Goal: Task Accomplishment & Management: Manage account settings

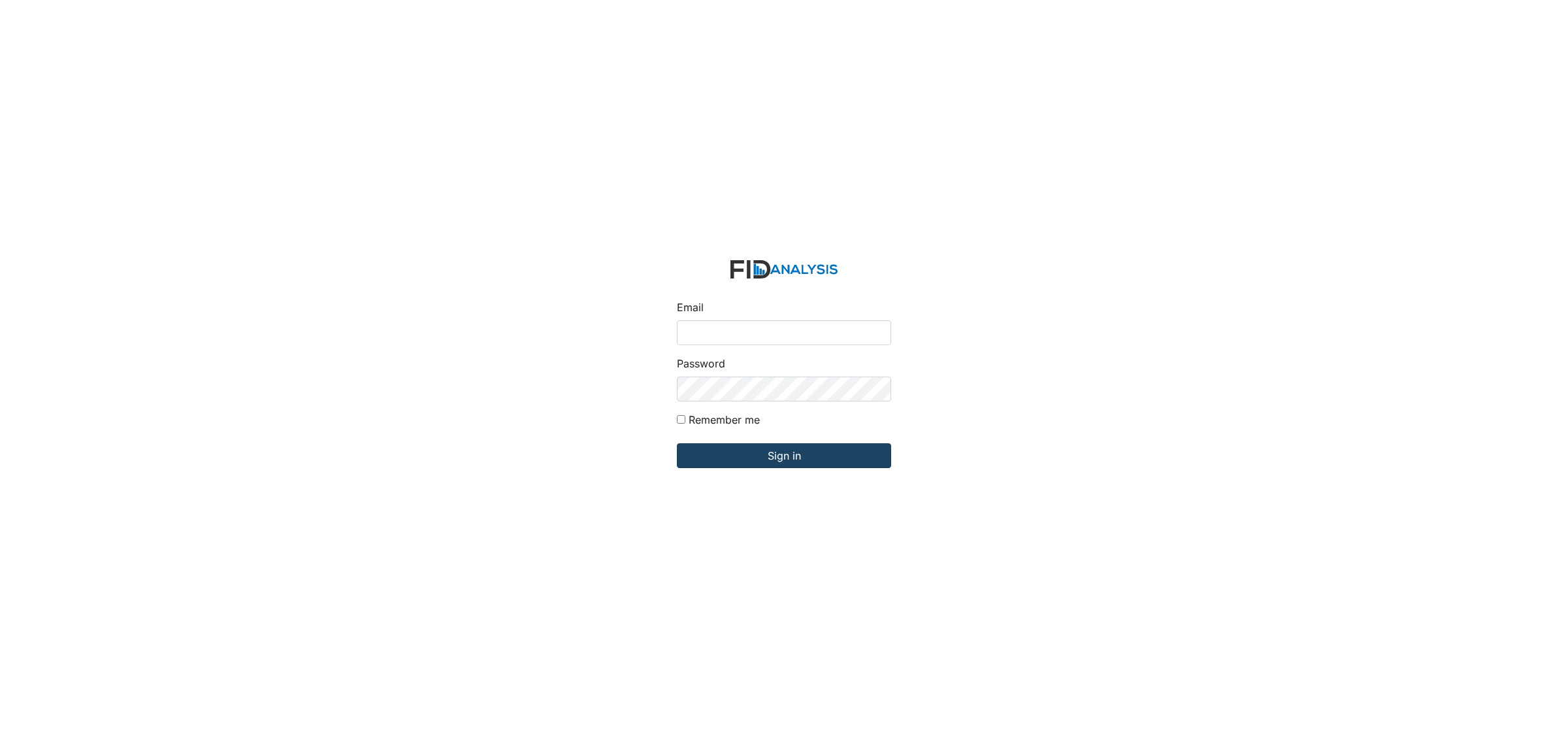
type input "[EMAIL_ADDRESS][DOMAIN_NAME]"
click at [796, 459] on input "Sign in" at bounding box center [784, 455] width 214 height 25
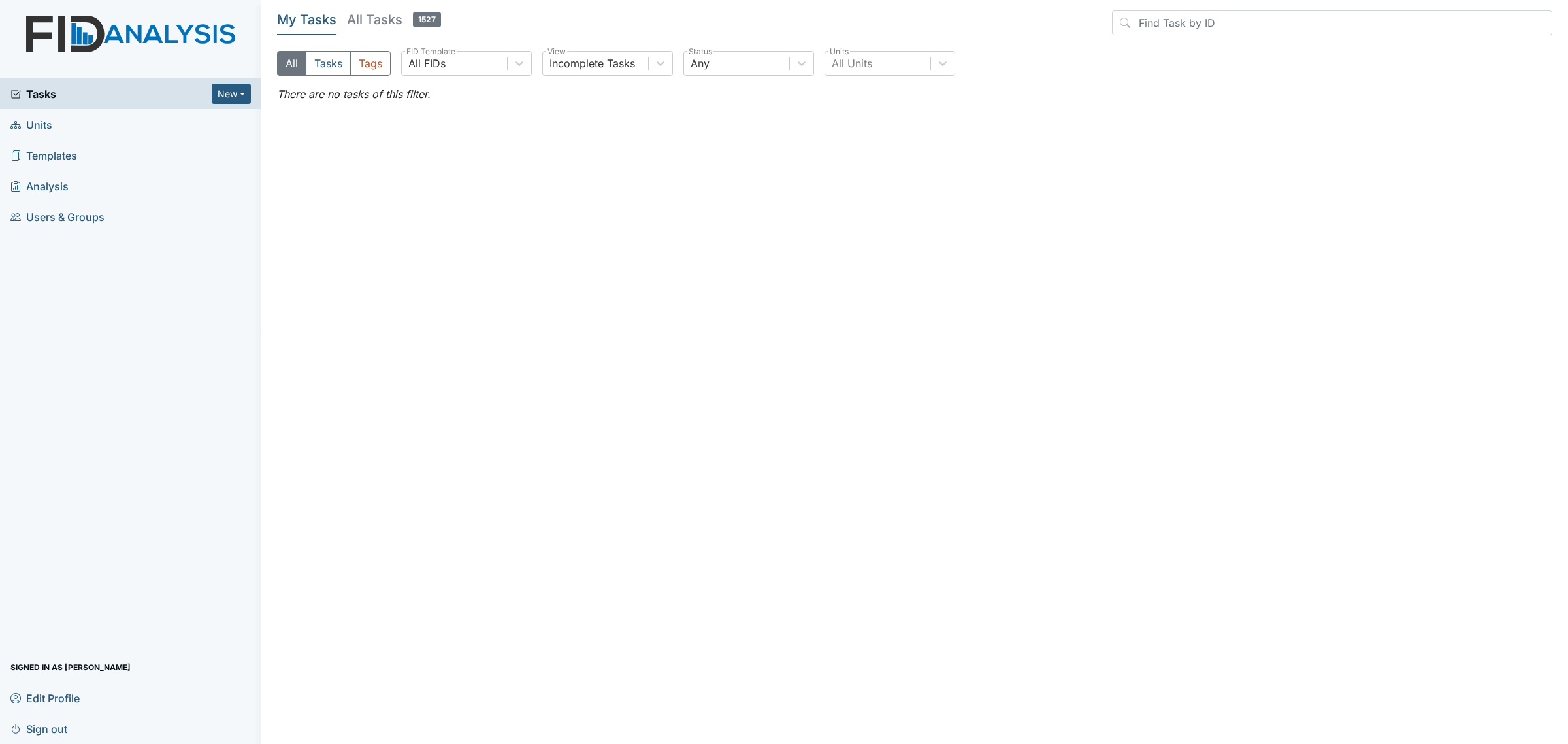
click at [381, 14] on h5 "All Tasks 1527" at bounding box center [393, 19] width 94 height 18
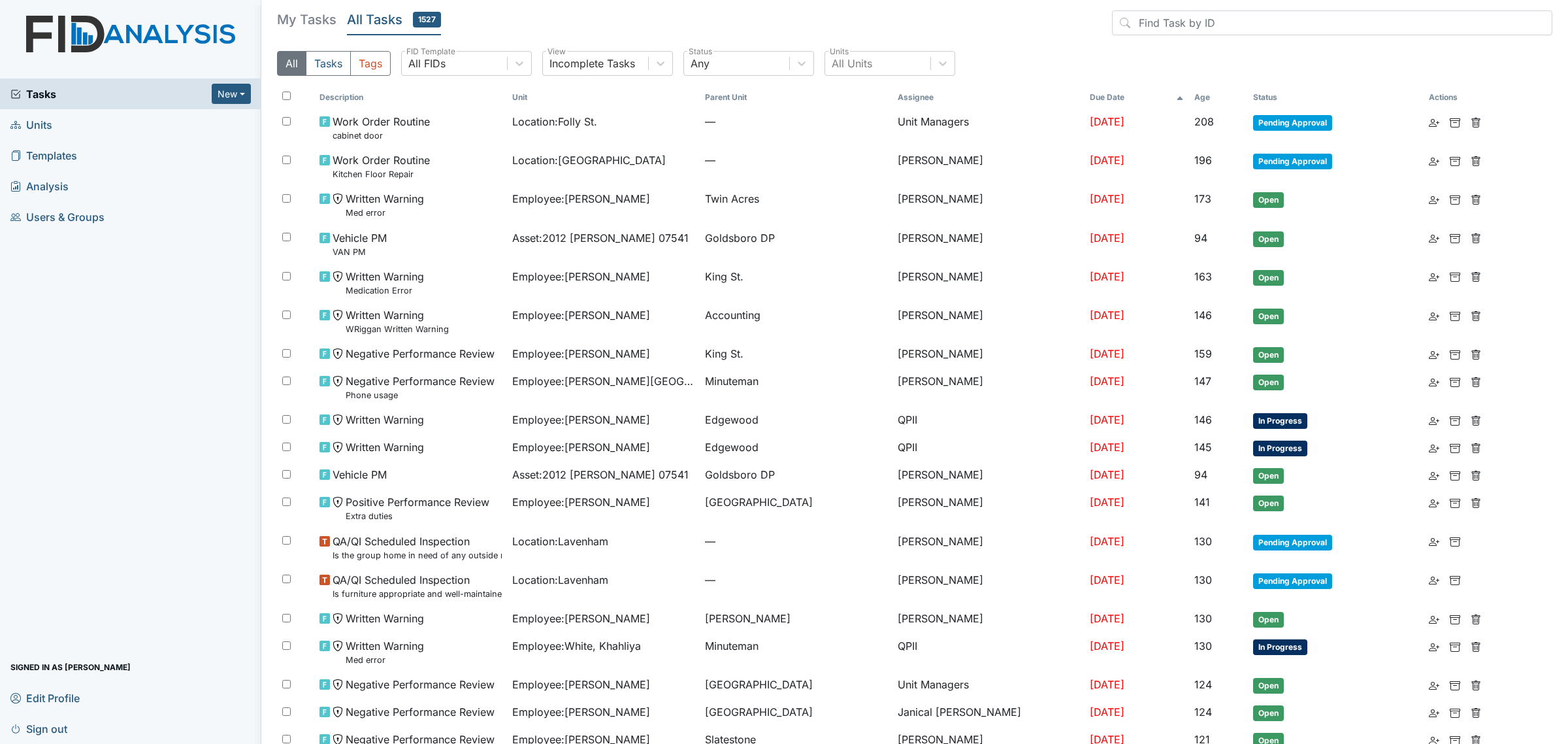
click at [1177, 94] on span at bounding box center [1180, 97] width 8 height 12
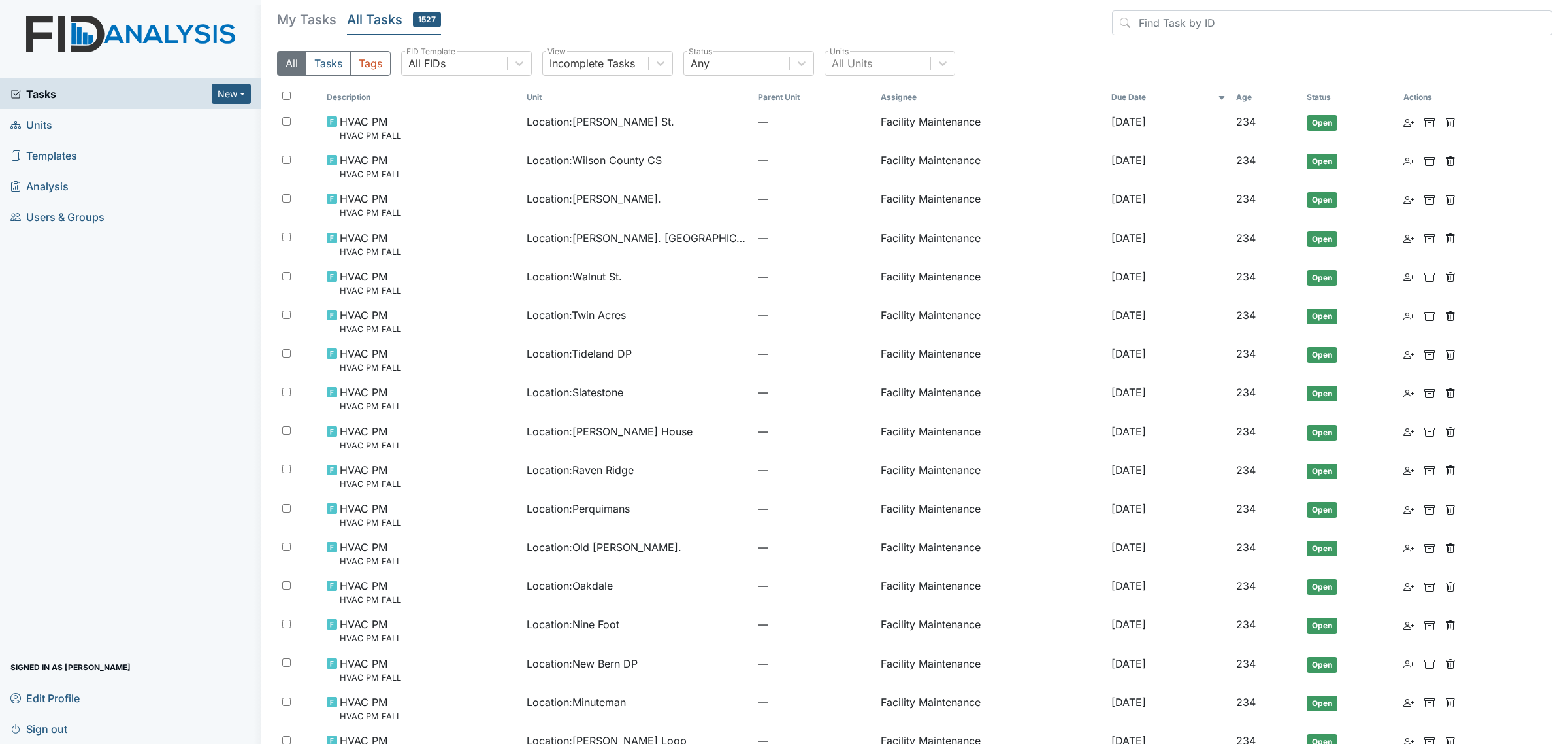
click at [1177, 94] on th "Due Date" at bounding box center [1168, 97] width 125 height 22
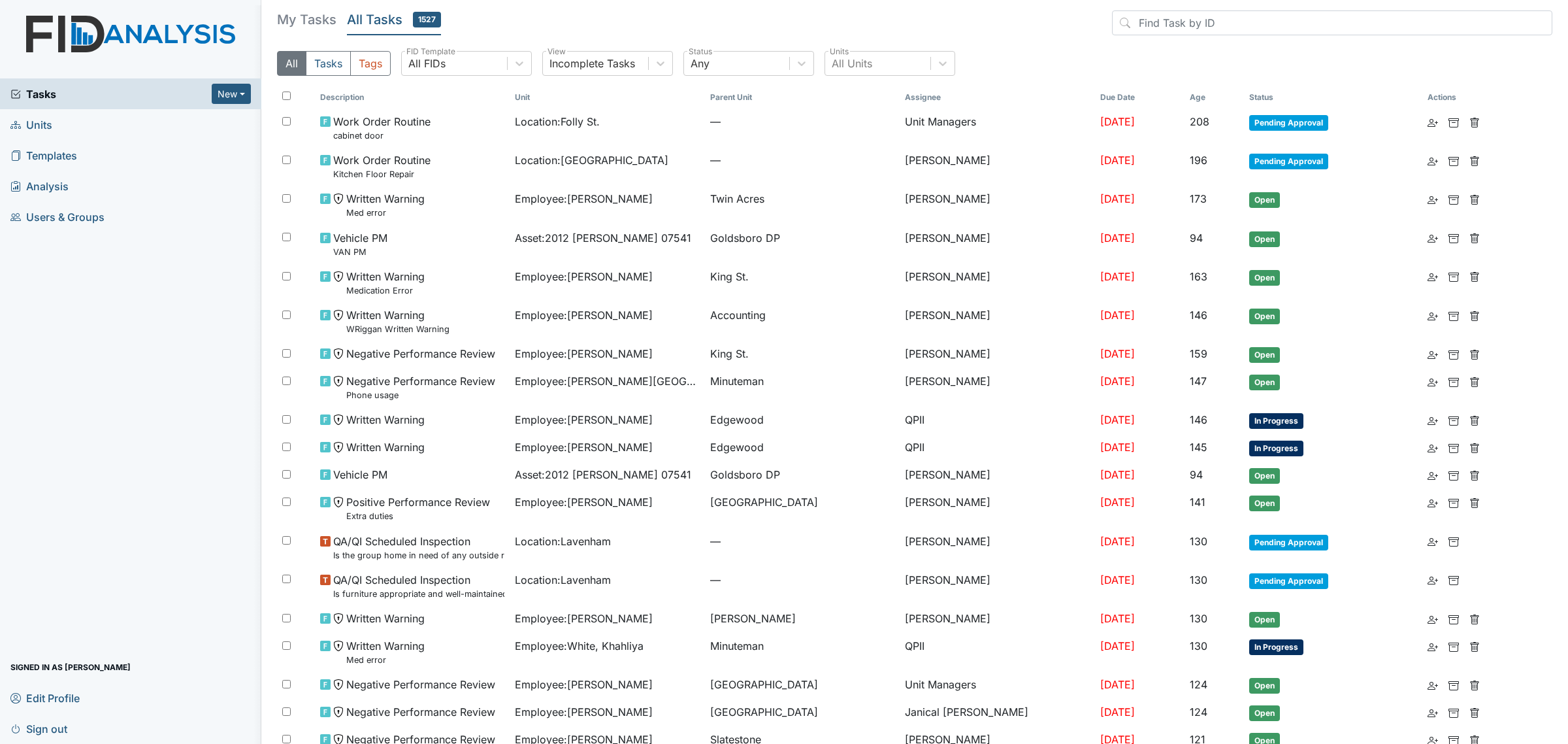
click at [1177, 94] on th "Due Date" at bounding box center [1140, 97] width 89 height 22
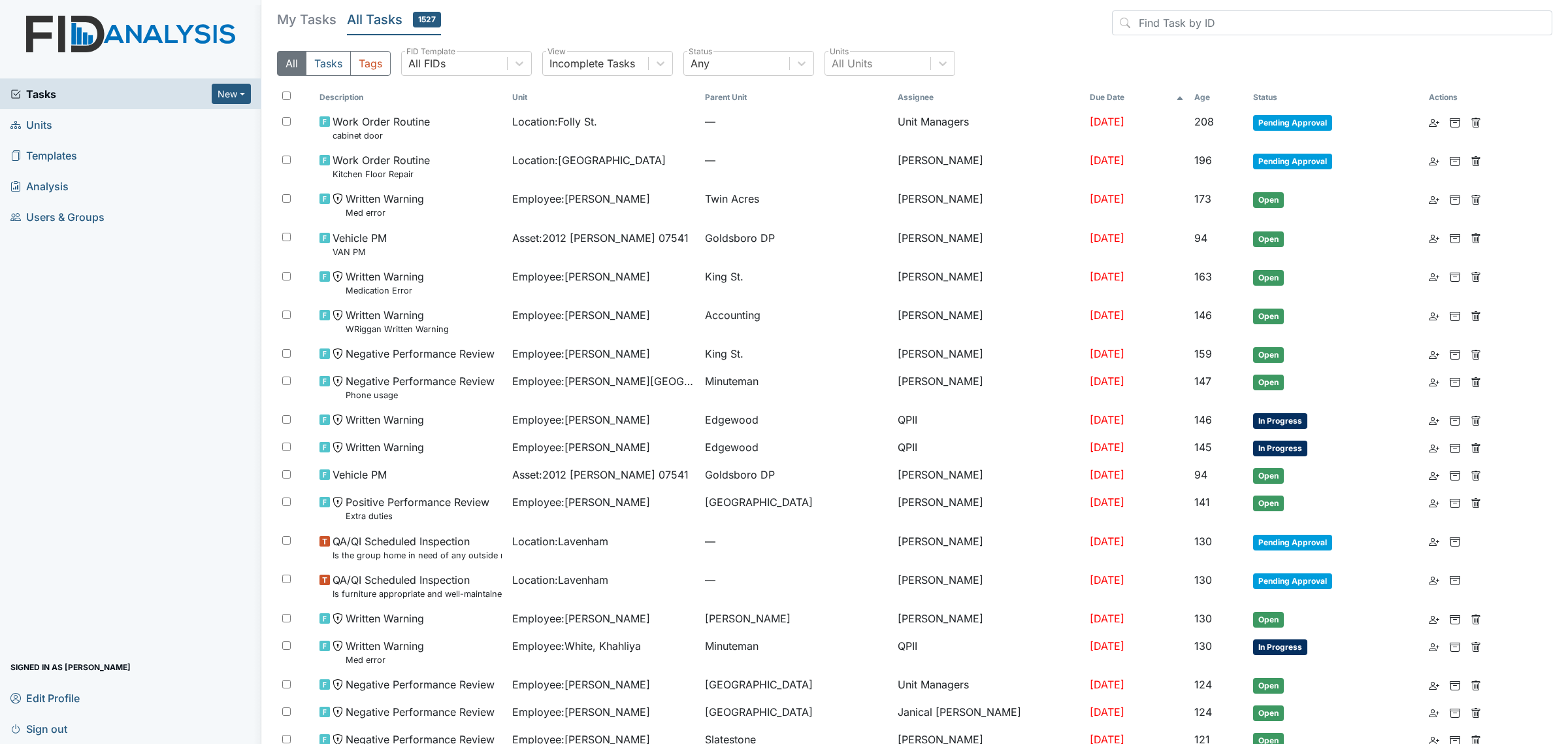
click at [1177, 95] on icon at bounding box center [1180, 97] width 8 height 8
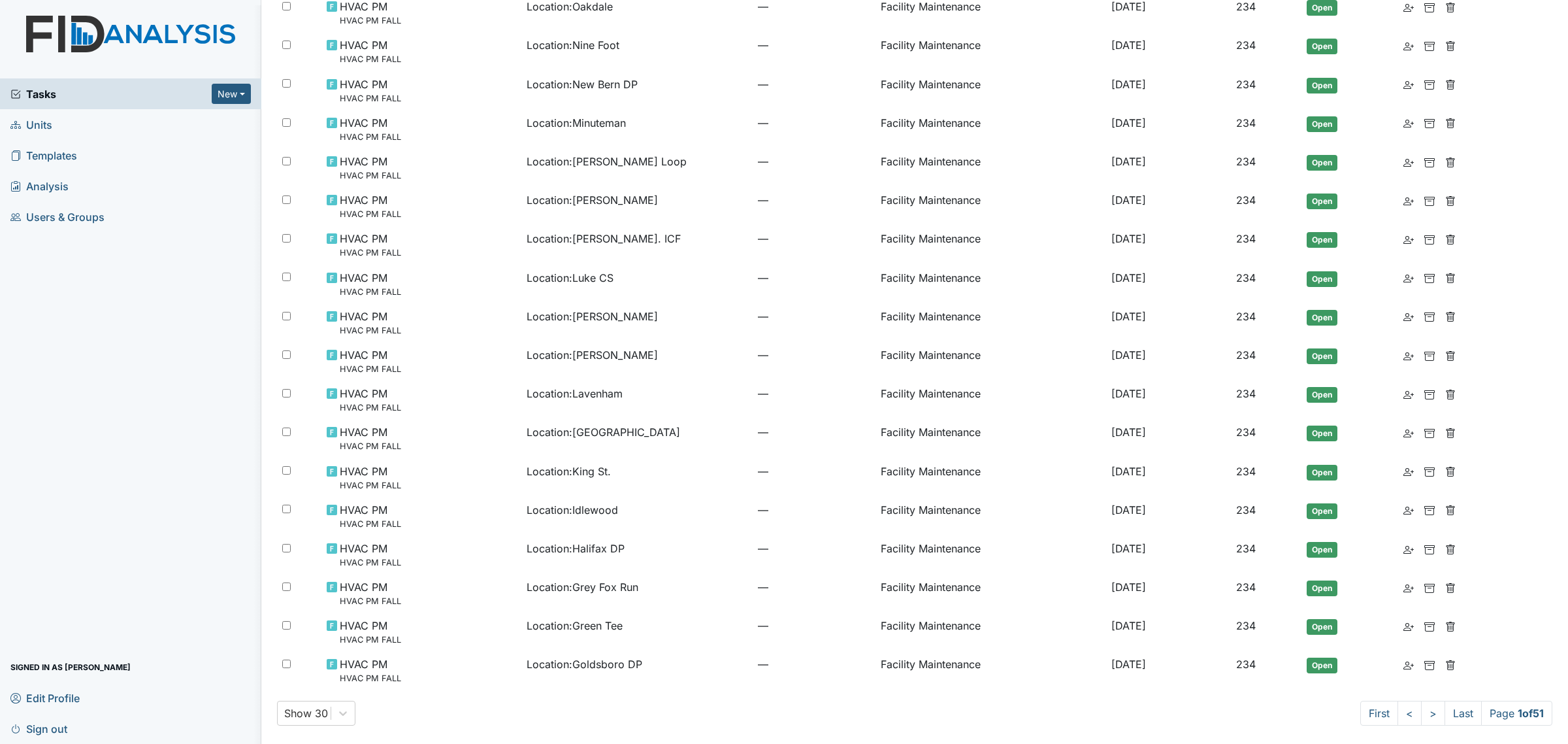
scroll to position [581, 0]
click at [1421, 716] on link ">" at bounding box center [1433, 711] width 24 height 25
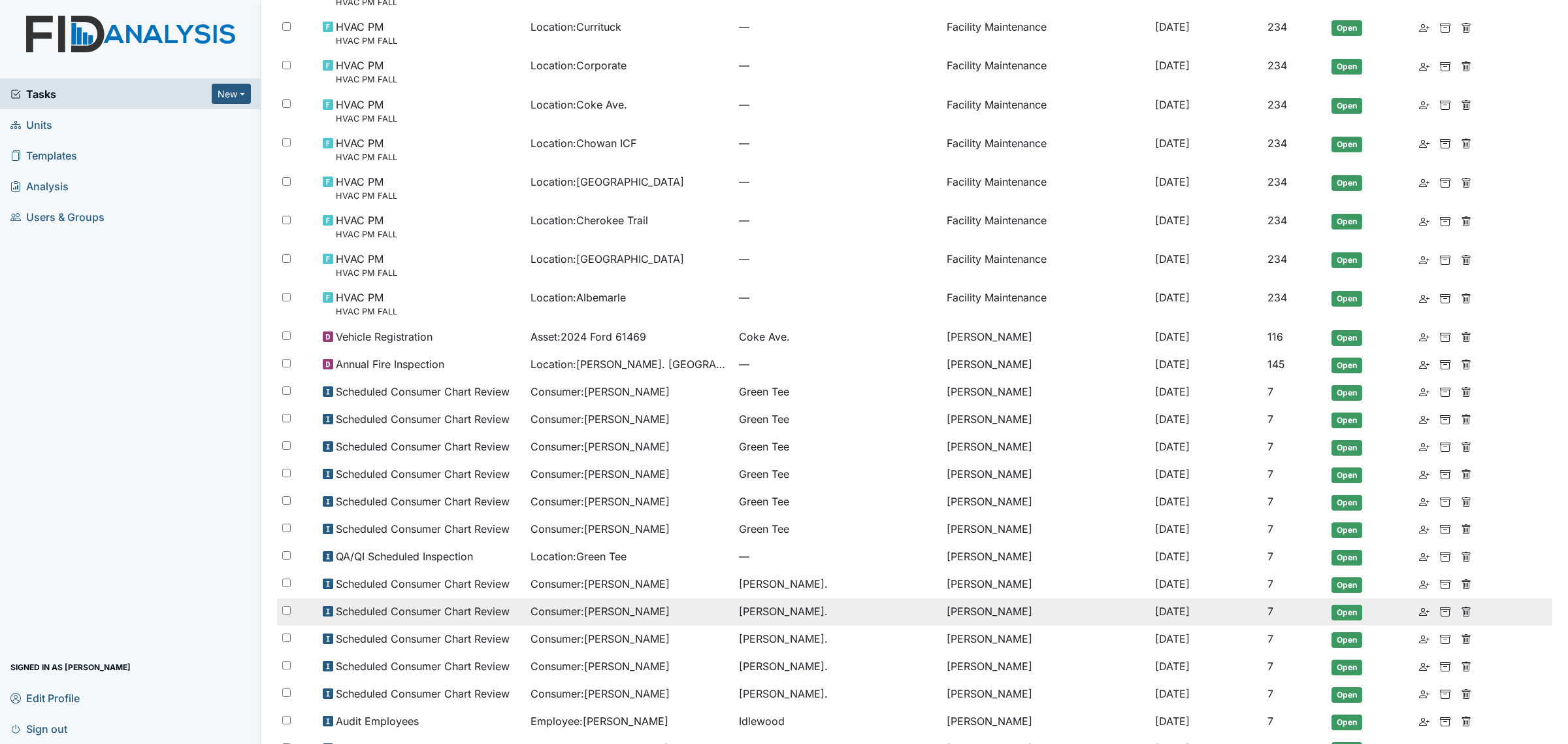
scroll to position [396, 0]
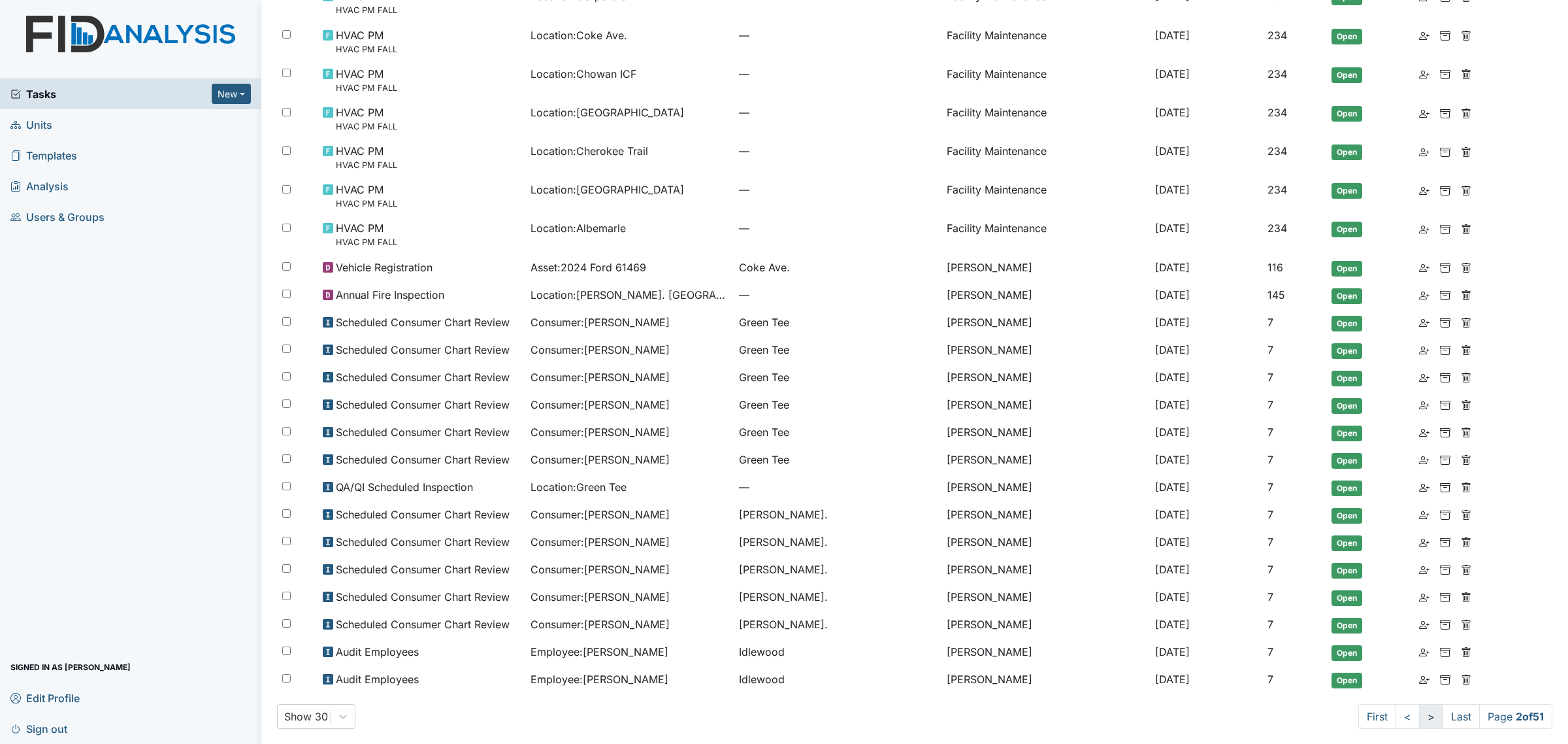
click at [1419, 713] on link ">" at bounding box center [1431, 716] width 24 height 25
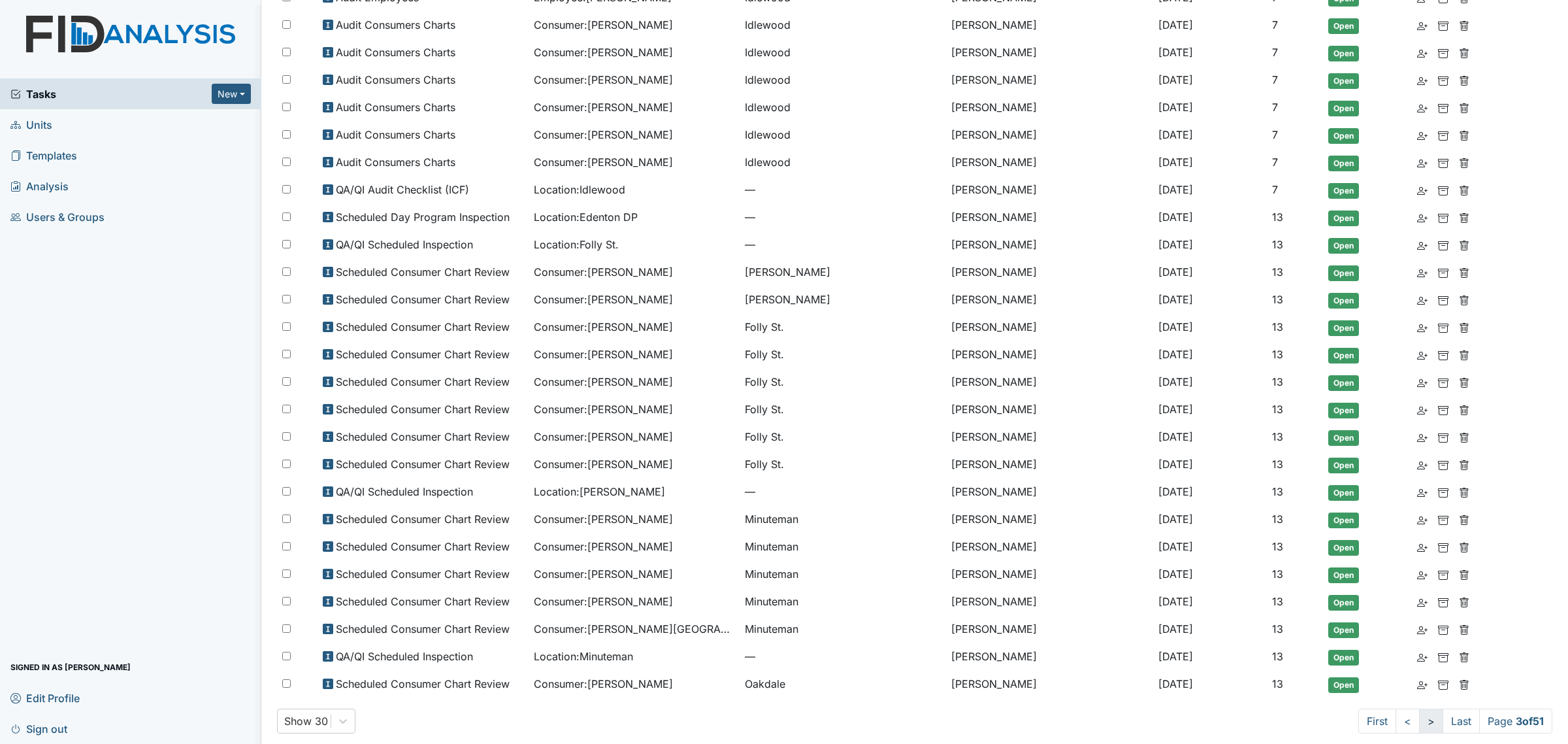
click at [1419, 713] on link ">" at bounding box center [1431, 721] width 24 height 25
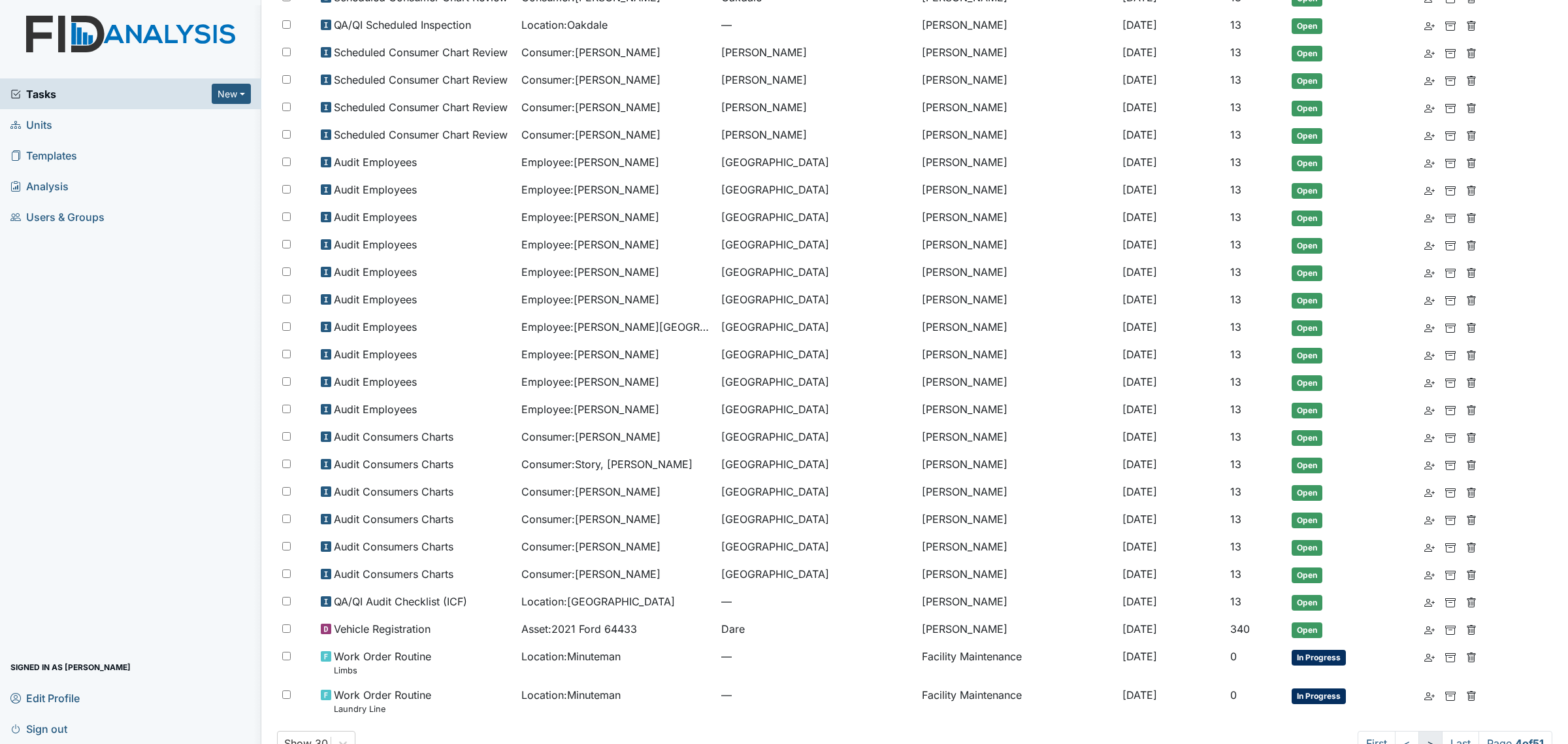
scroll to position [257, 0]
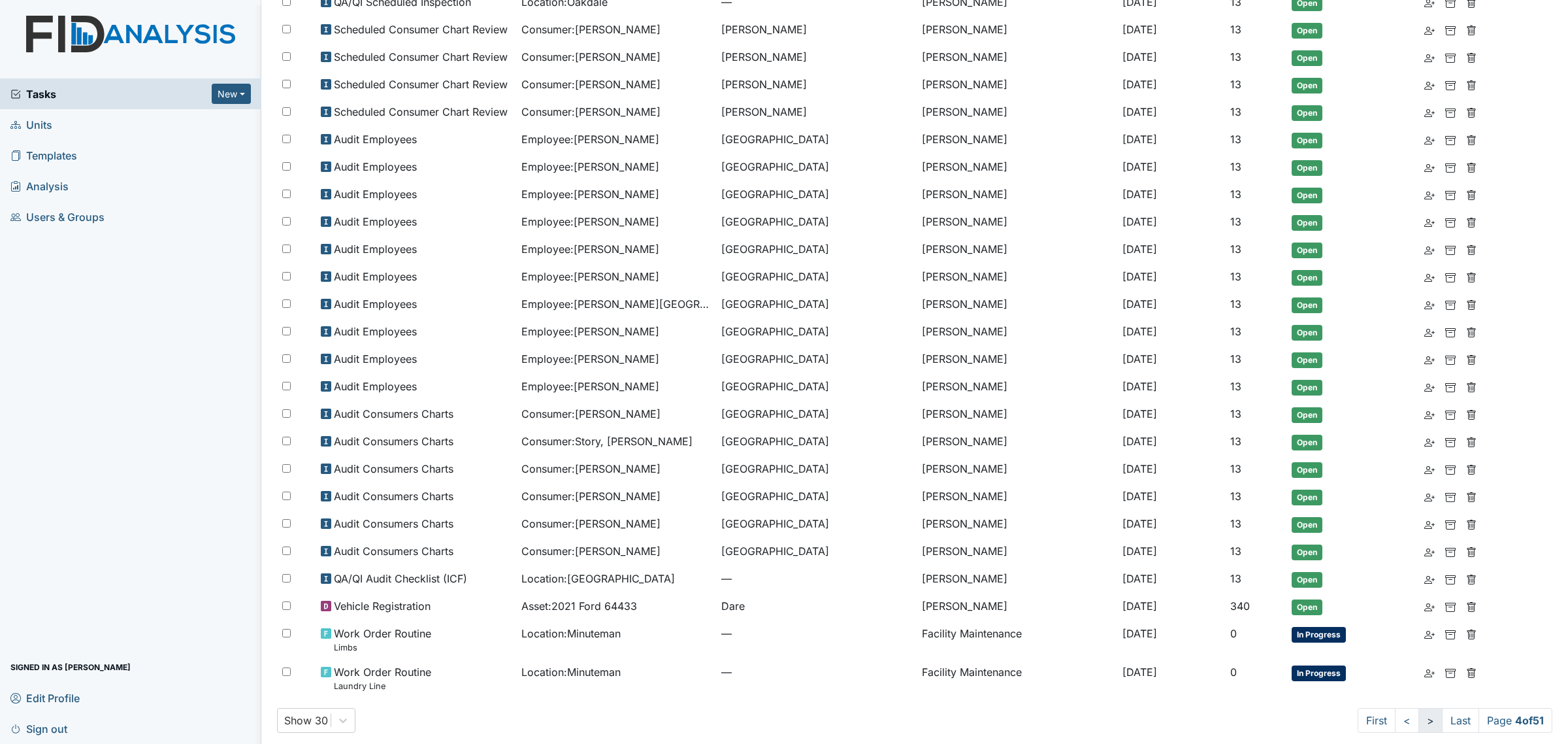
click at [1418, 713] on link ">" at bounding box center [1430, 720] width 24 height 25
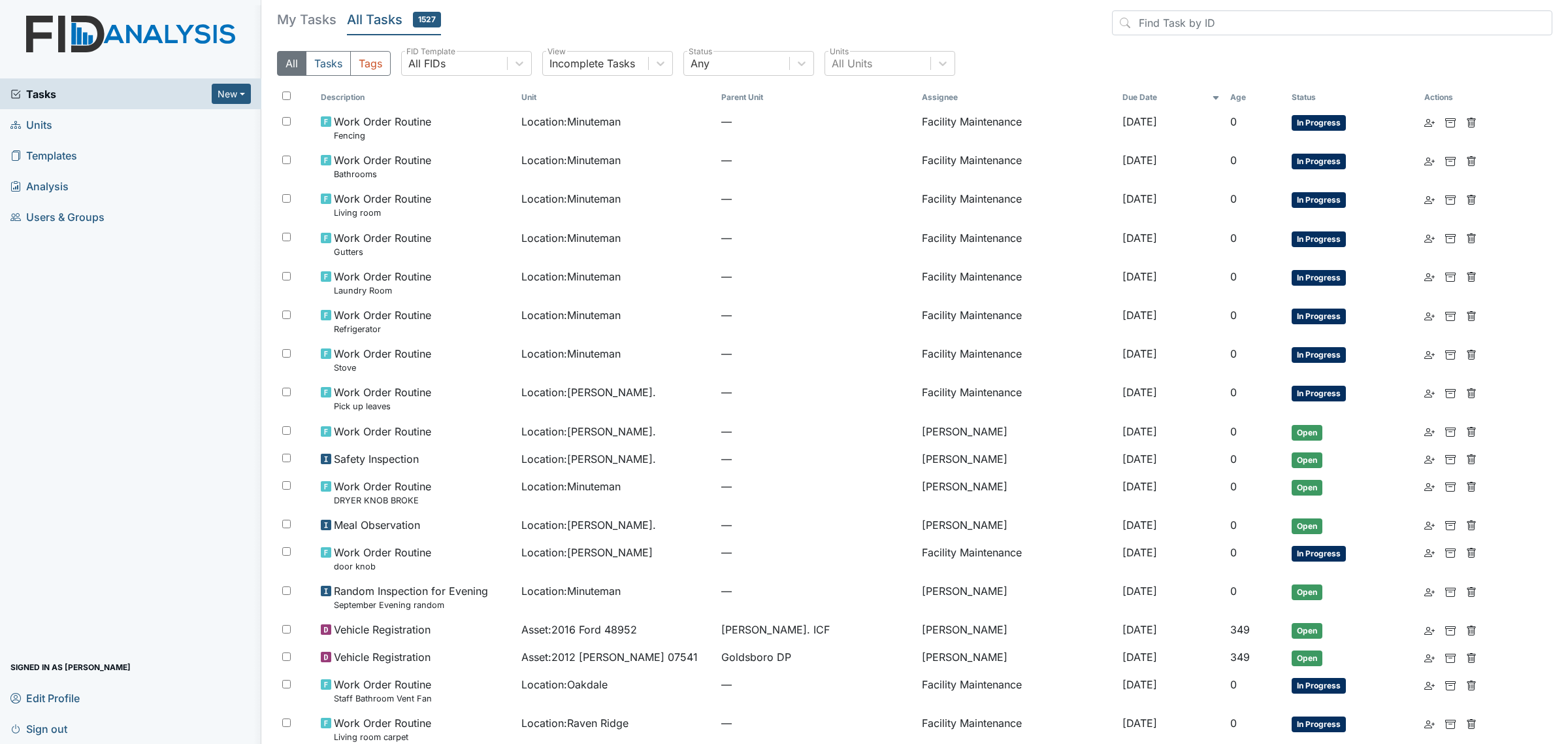
click at [1233, 95] on th "Age" at bounding box center [1256, 97] width 61 height 22
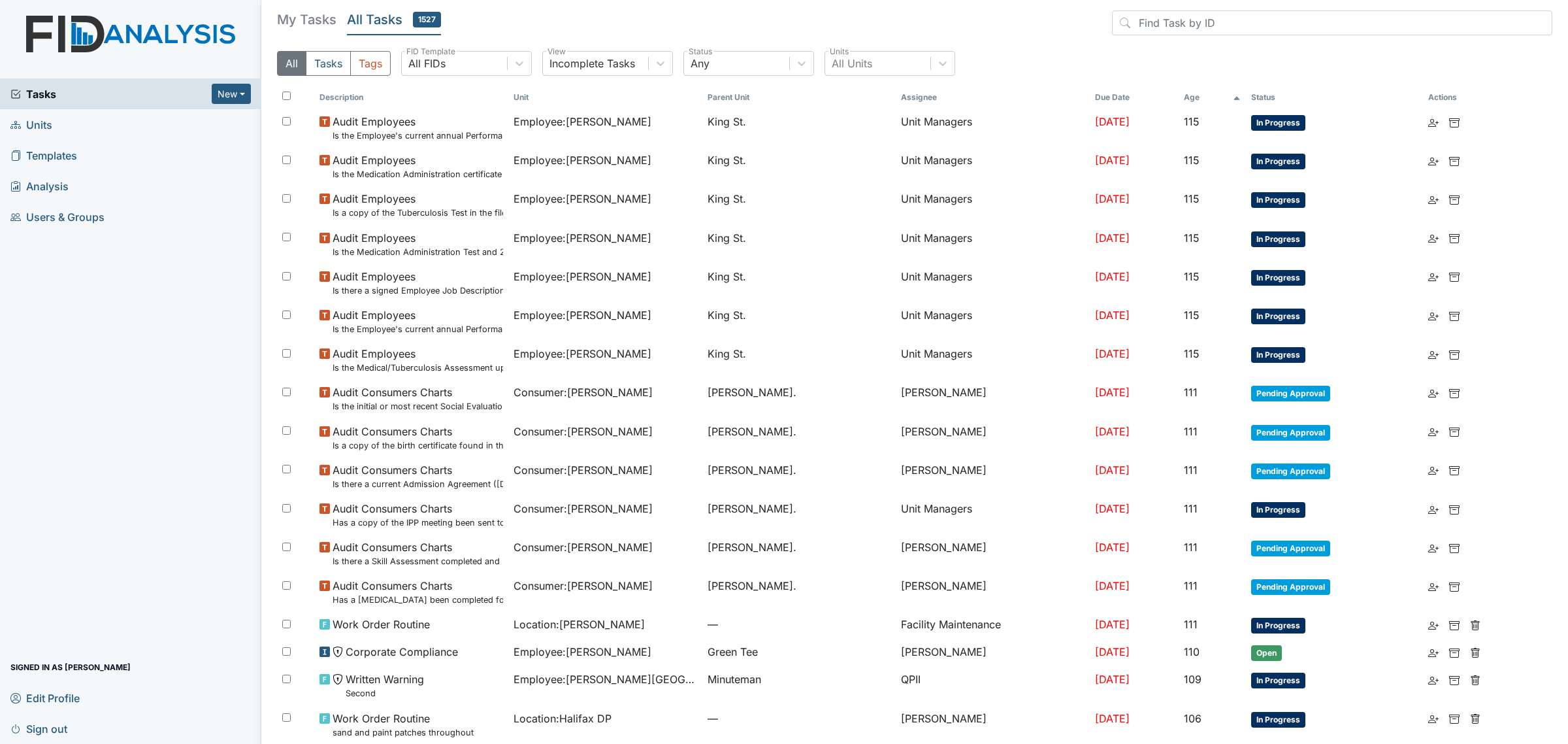
click at [1233, 95] on icon at bounding box center [1237, 97] width 8 height 8
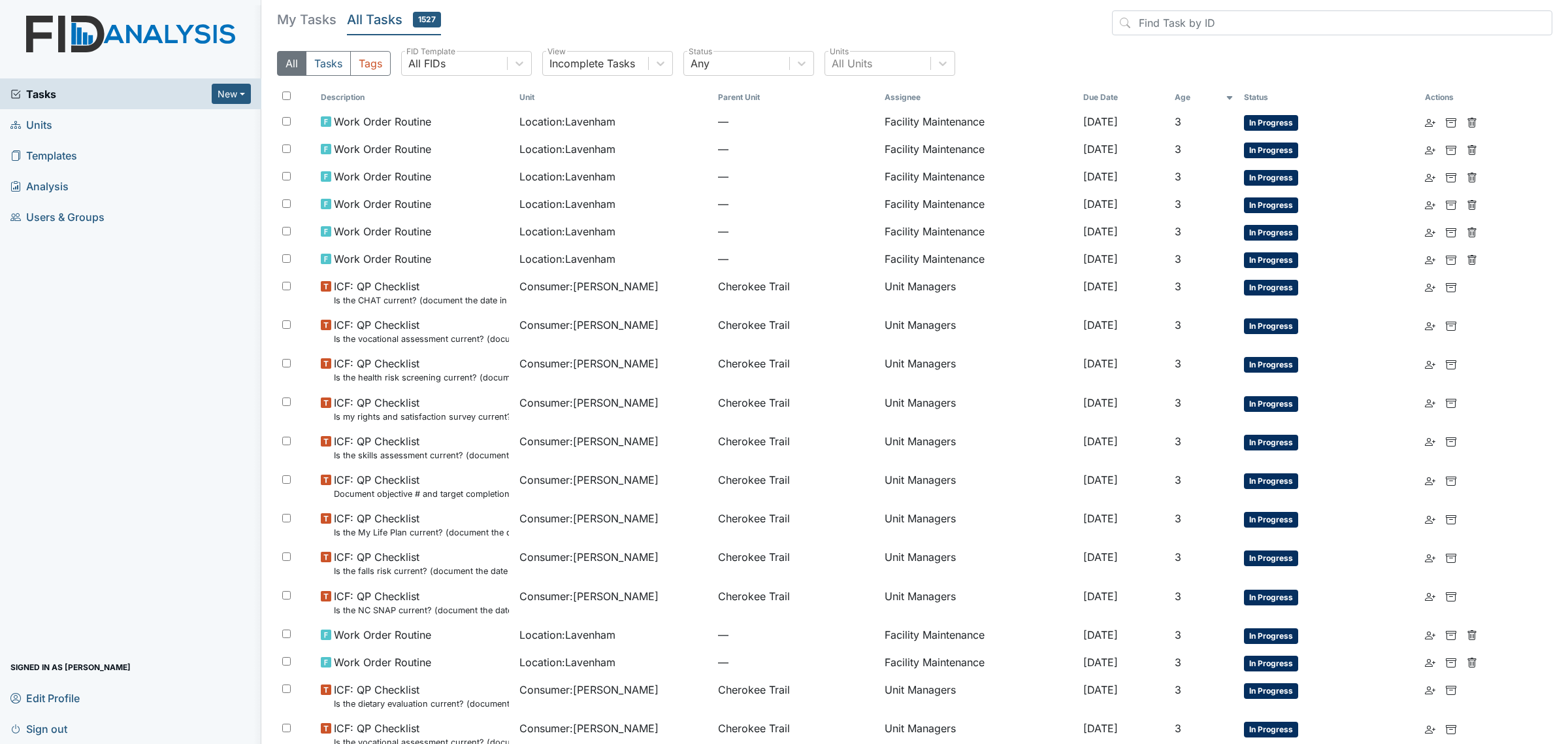
click at [1233, 95] on icon at bounding box center [1229, 97] width 8 height 8
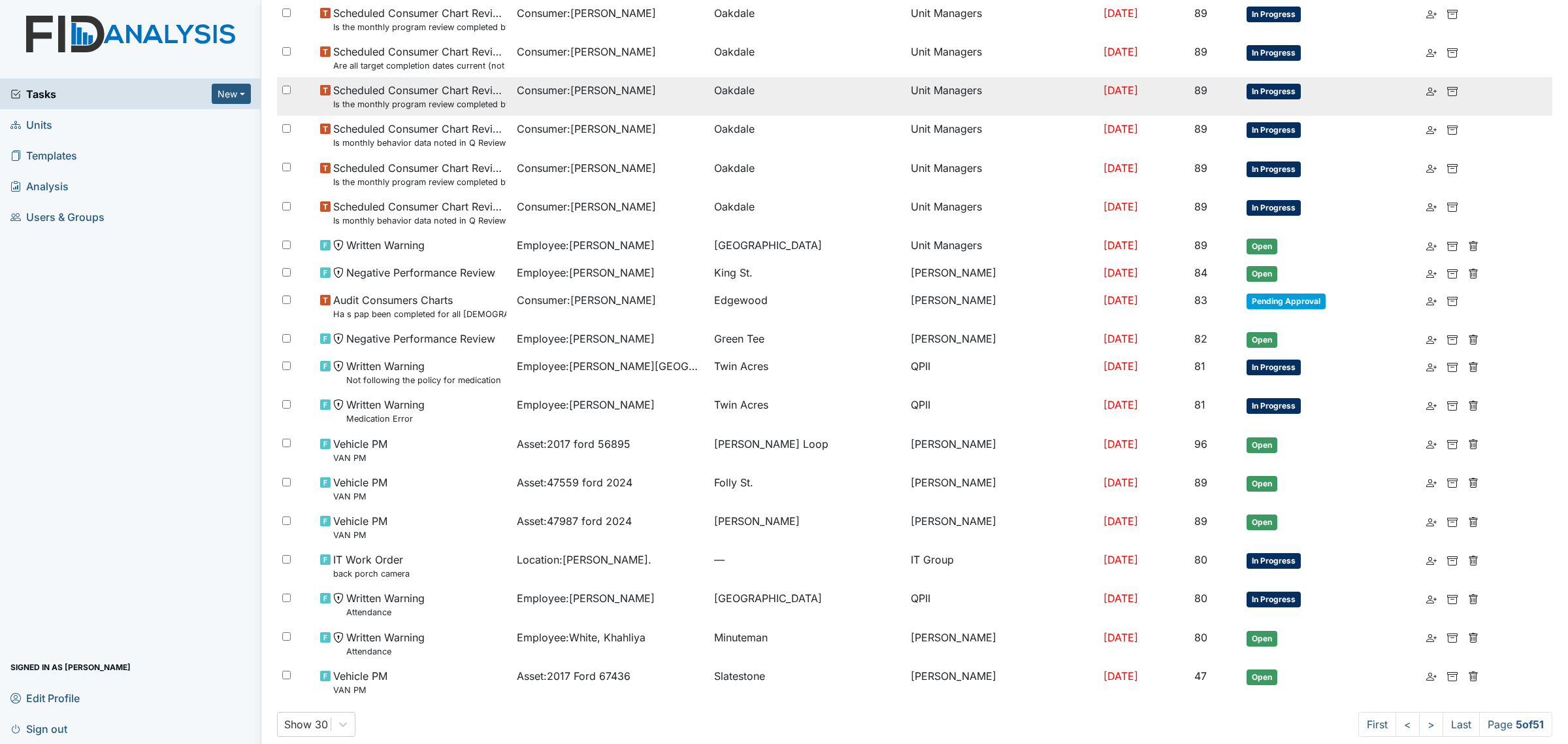
scroll to position [534, 0]
